Goal: Task Accomplishment & Management: Use online tool/utility

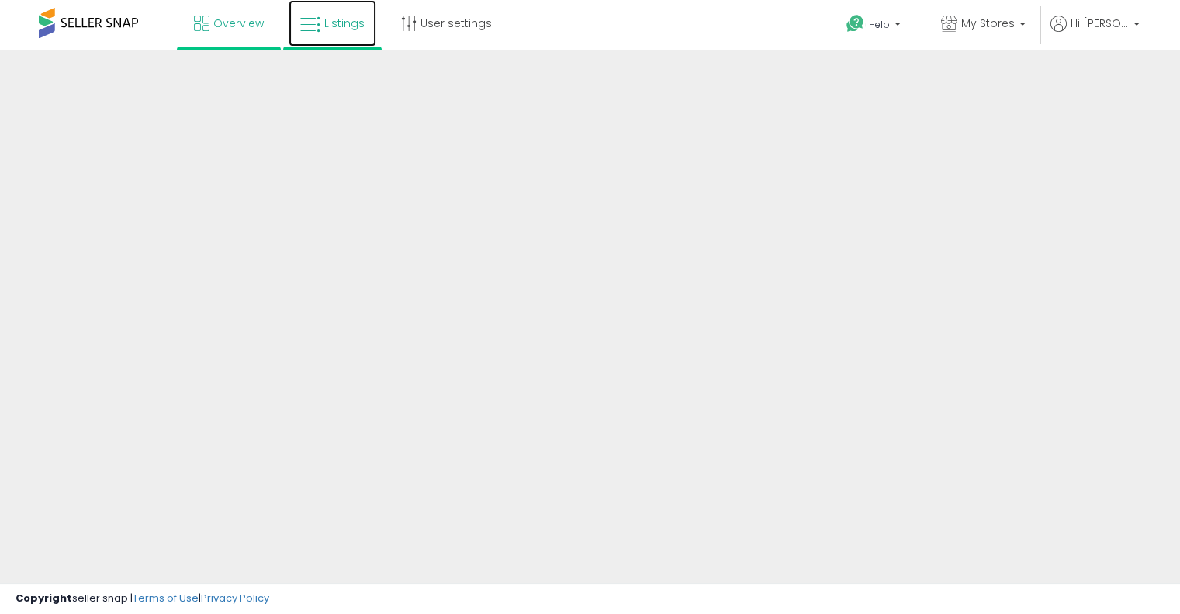
click at [315, 22] on icon at bounding box center [310, 25] width 20 height 20
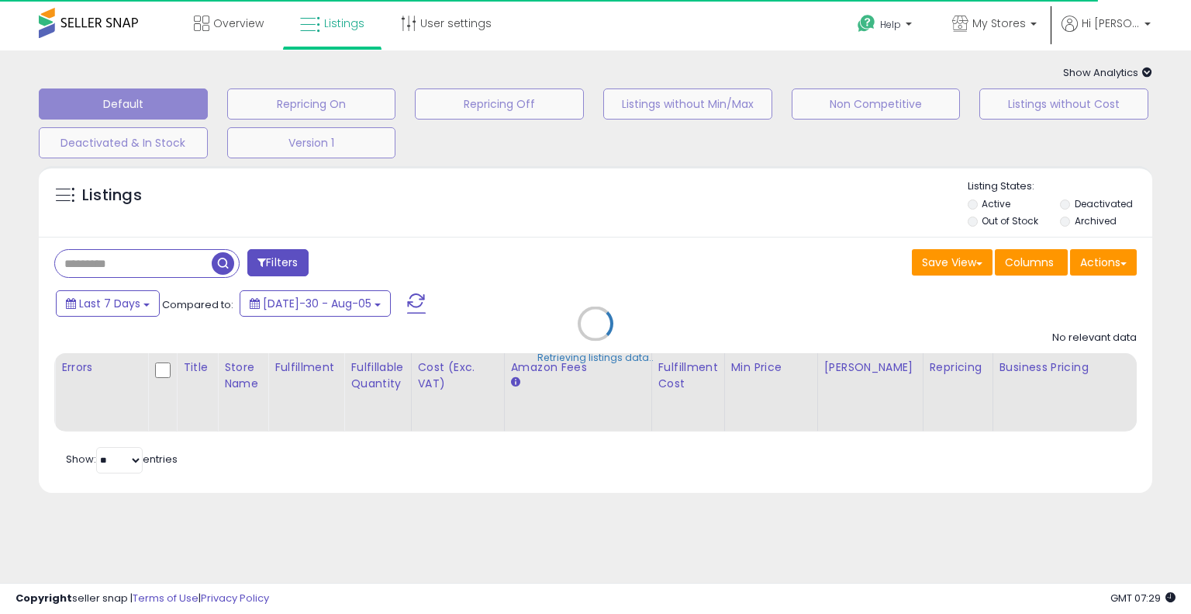
type input "**********"
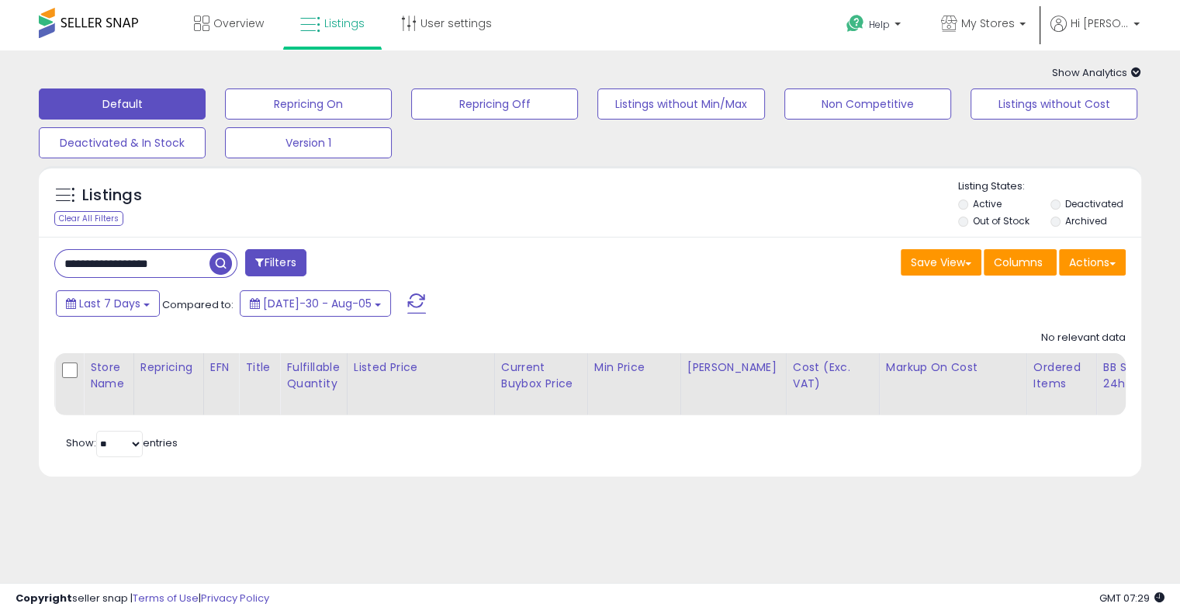
click at [1131, 77] on icon at bounding box center [1136, 72] width 10 height 10
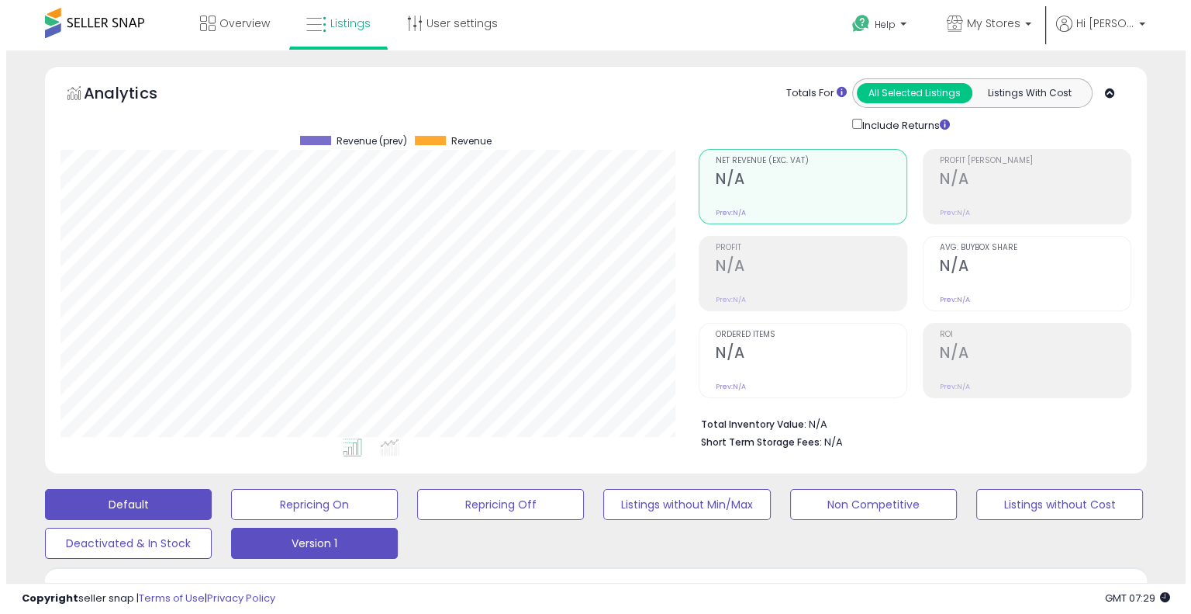
scroll to position [317, 638]
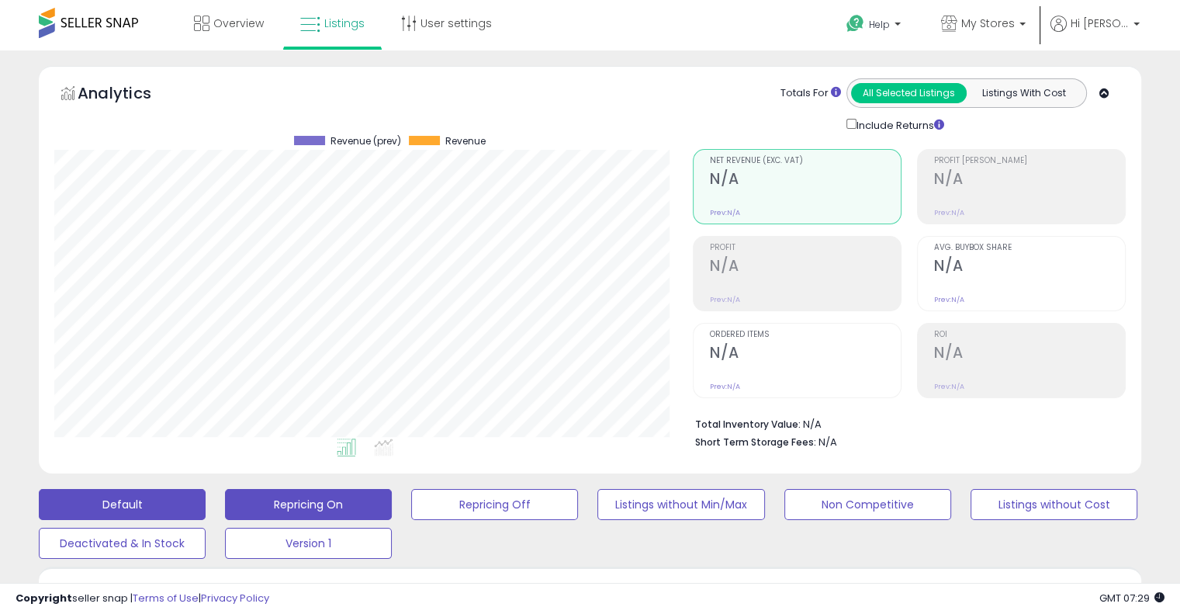
drag, startPoint x: 314, startPoint y: 511, endPoint x: 418, endPoint y: 440, distance: 126.1
click at [314, 510] on button "Repricing On" at bounding box center [308, 504] width 167 height 31
